Goal: Task Accomplishment & Management: Use online tool/utility

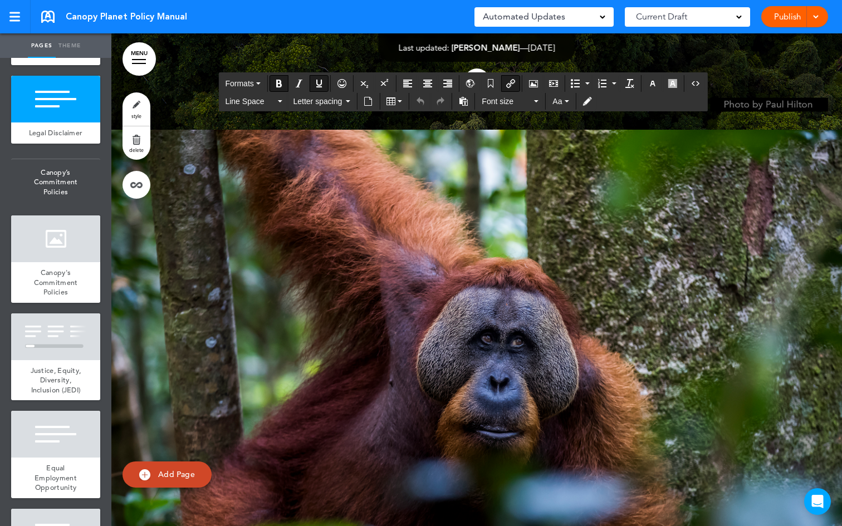
scroll to position [4267, 0]
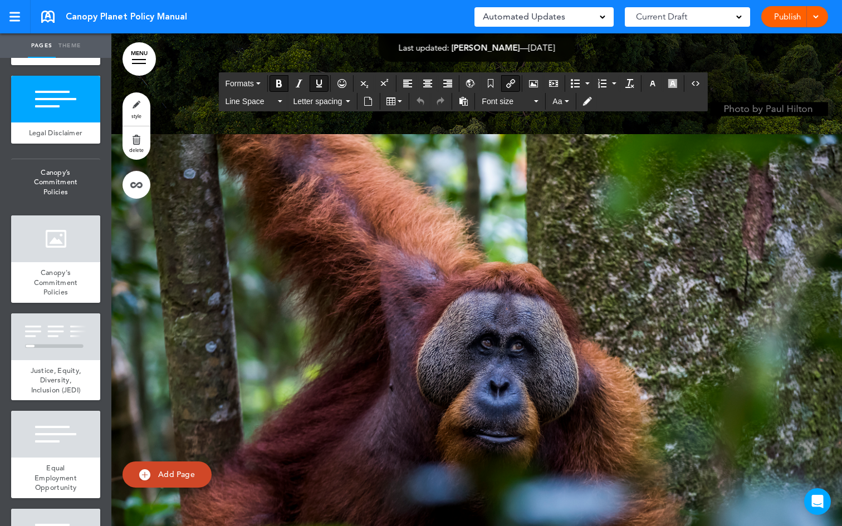
click at [793, 20] on div "Publish Publish Preview Draft" at bounding box center [794, 16] width 67 height 21
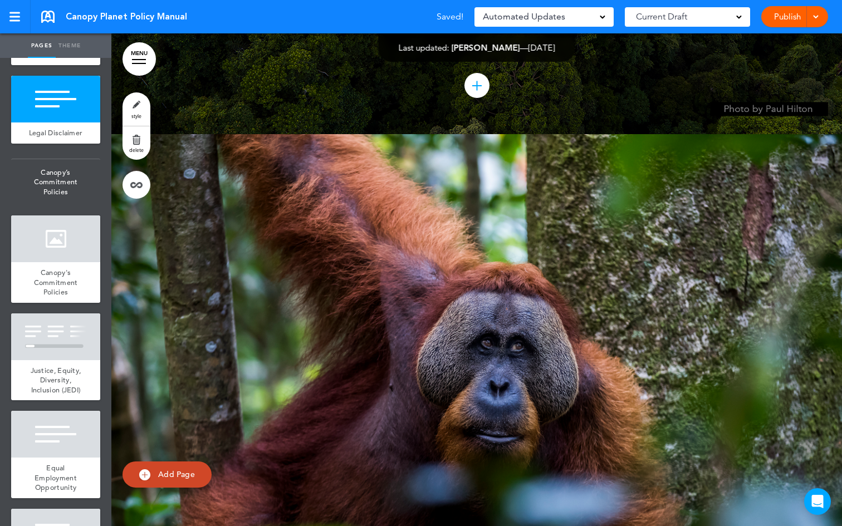
click at [788, 18] on link "Publish" at bounding box center [786, 16] width 35 height 21
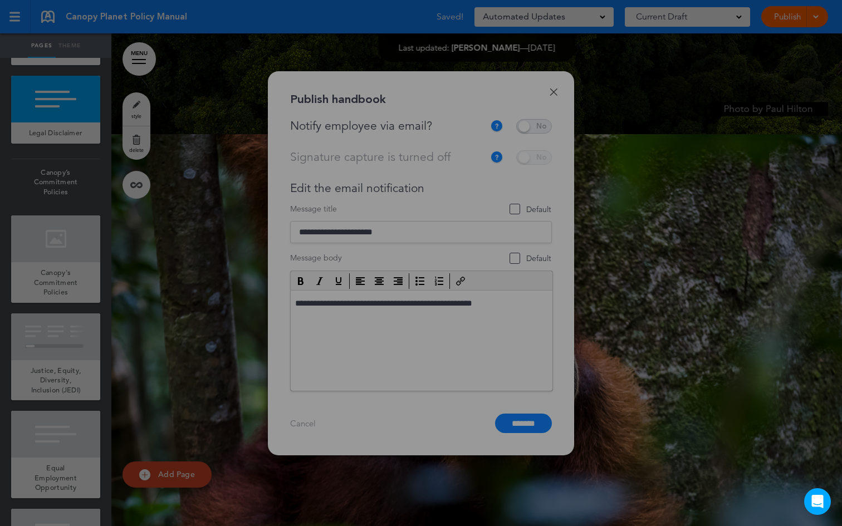
scroll to position [0, 0]
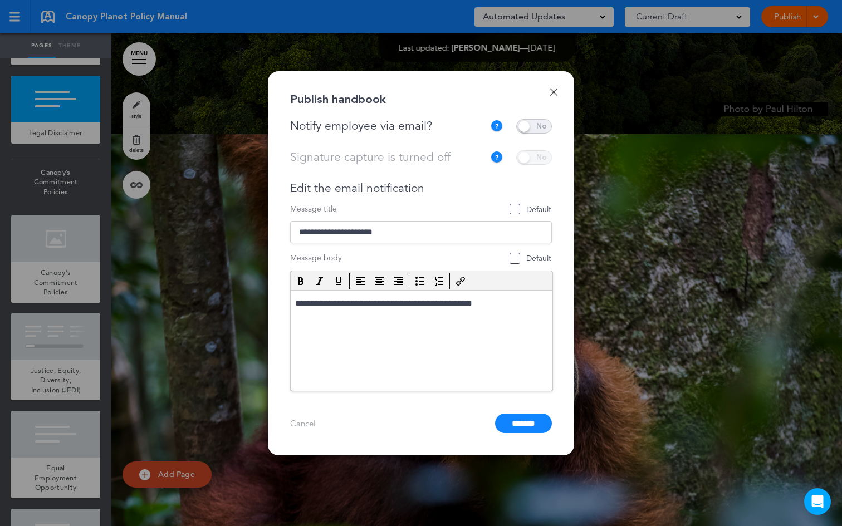
click at [519, 125] on span at bounding box center [534, 126] width 36 height 14
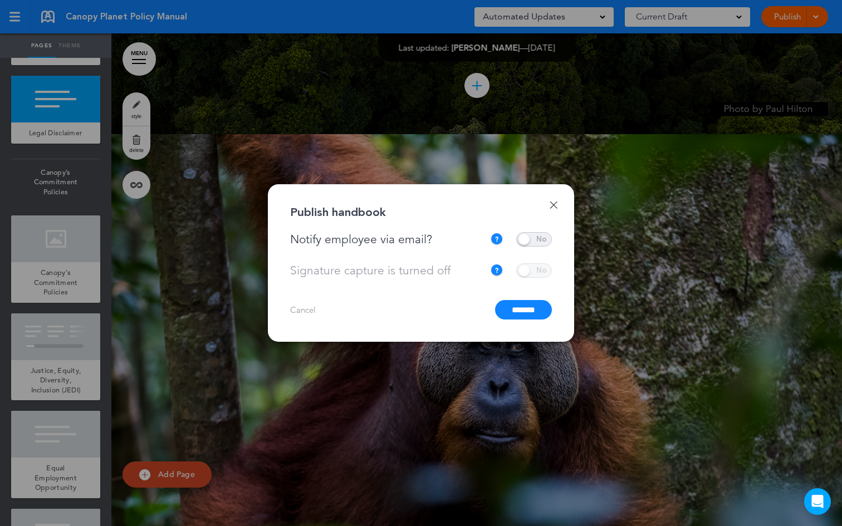
click at [519, 314] on input "*******" at bounding box center [523, 309] width 57 height 19
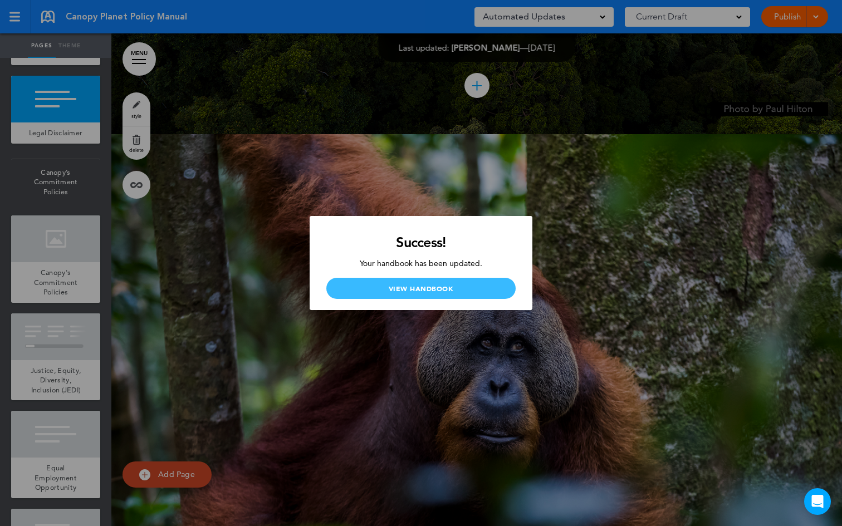
click at [477, 288] on link "View Handbook" at bounding box center [420, 288] width 189 height 21
click at [470, 289] on link "View Handbook" at bounding box center [420, 288] width 189 height 21
click at [415, 286] on link "View Handbook" at bounding box center [420, 288] width 189 height 21
click at [290, 151] on div at bounding box center [421, 263] width 842 height 526
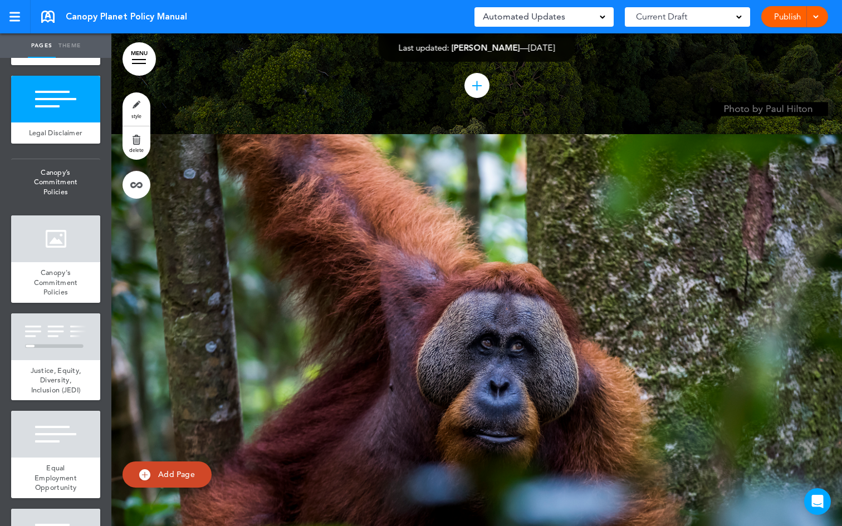
click at [815, 20] on div at bounding box center [813, 16] width 11 height 21
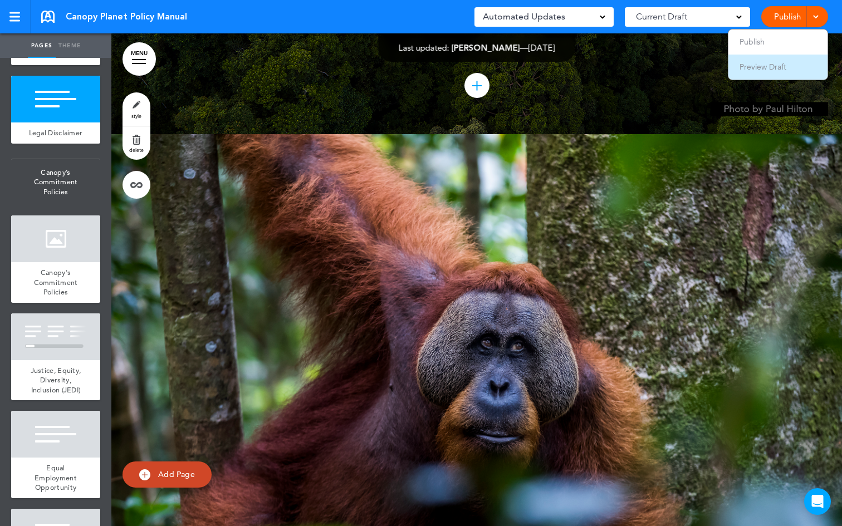
click at [763, 72] on li "Preview Draft" at bounding box center [777, 67] width 99 height 25
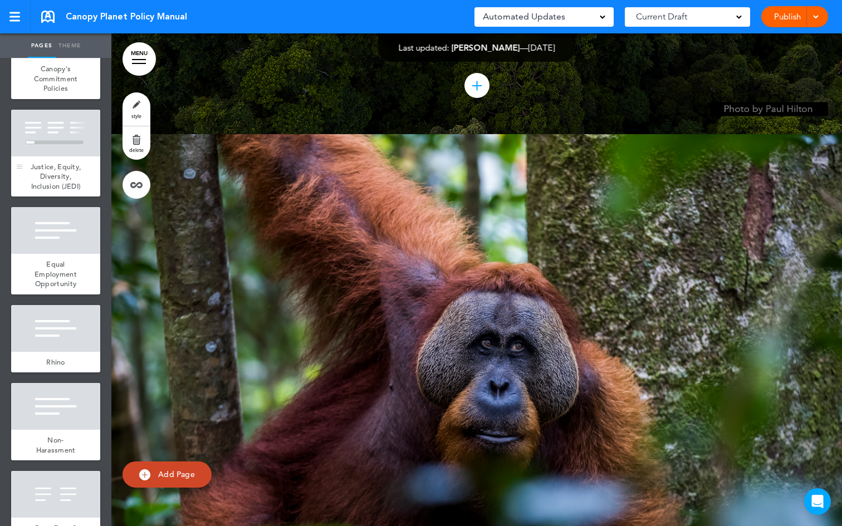
scroll to position [587, 0]
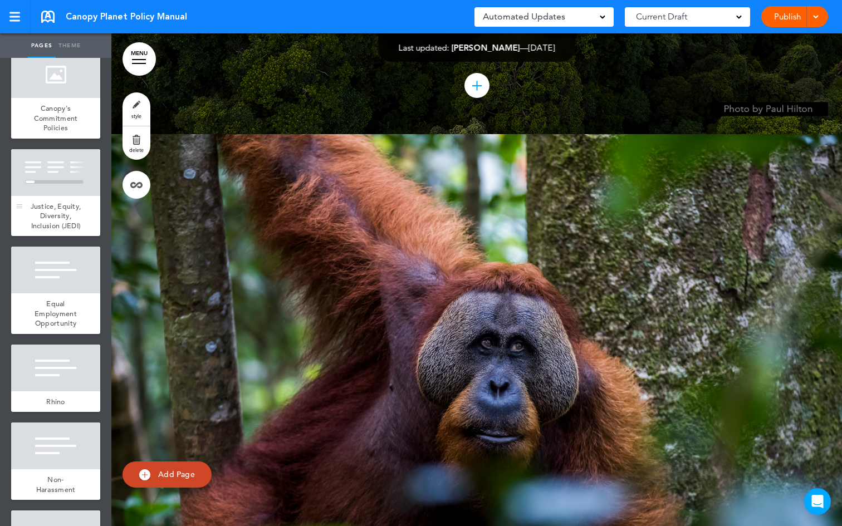
click at [43, 227] on span "Justice, Equity, Diversity, Inclusion (JEDI)" at bounding box center [56, 216] width 51 height 29
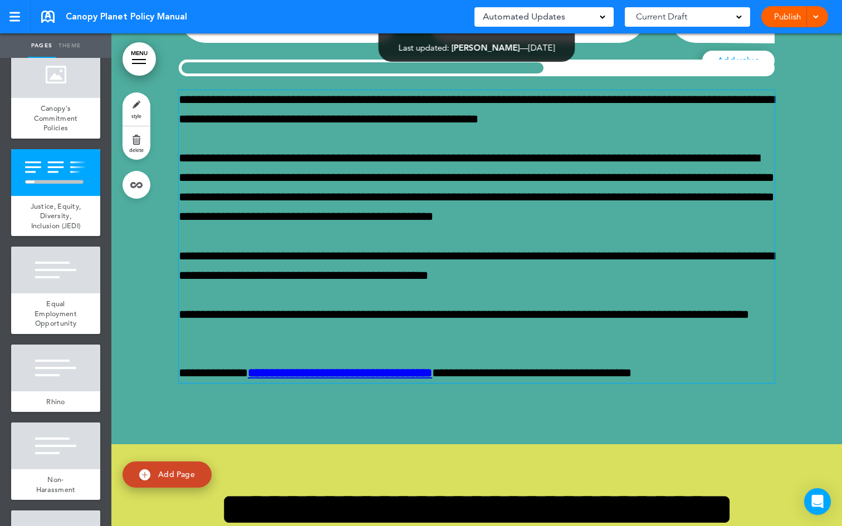
scroll to position [5249, 0]
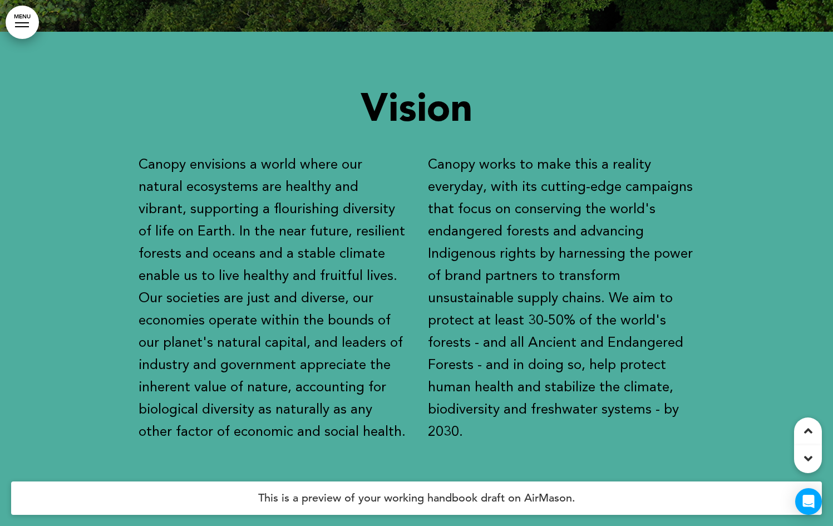
scroll to position [1230, 0]
